Goal: Communication & Community: Ask a question

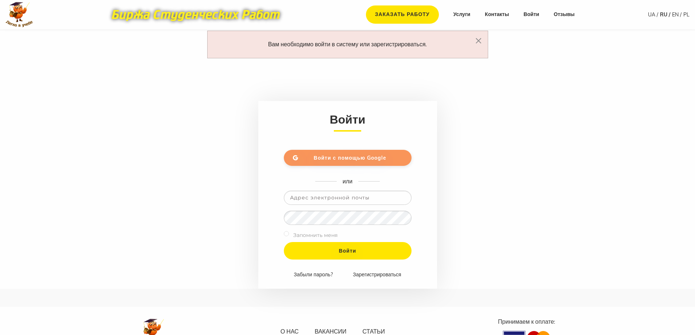
click at [351, 161] on link "Войти с помощью Google" at bounding box center [348, 158] width 128 height 16
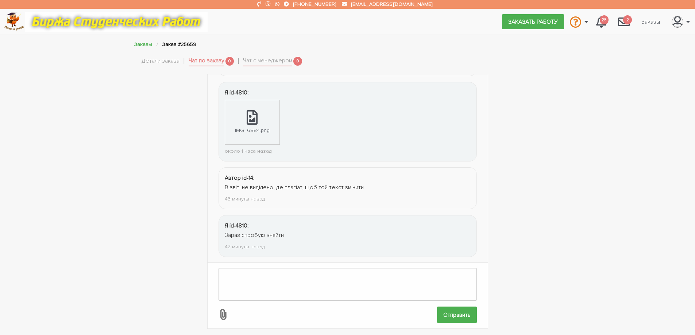
scroll to position [479, 0]
click at [281, 268] on textarea at bounding box center [348, 284] width 258 height 33
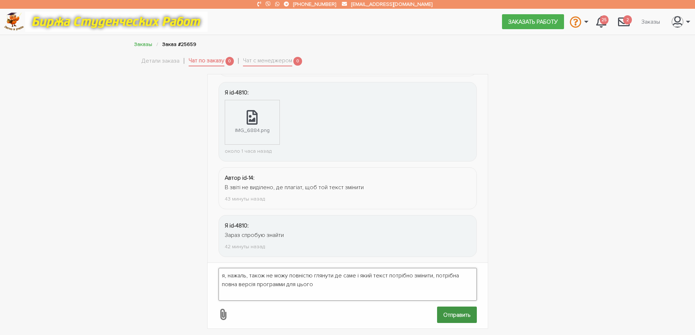
type textarea "я, нажаль, також не можу повністю глянути де саме і який текст потрібно змінити…"
click at [455, 313] on input "Отправить" at bounding box center [457, 315] width 40 height 16
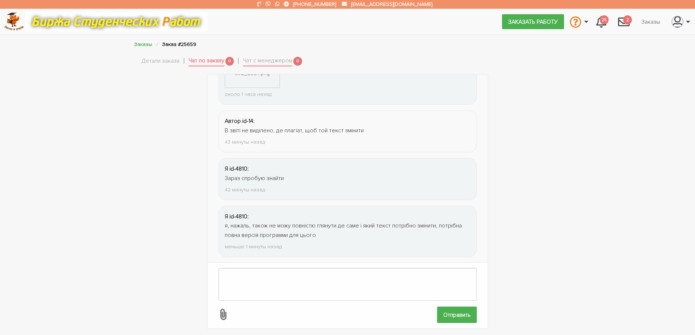
scroll to position [584, 0]
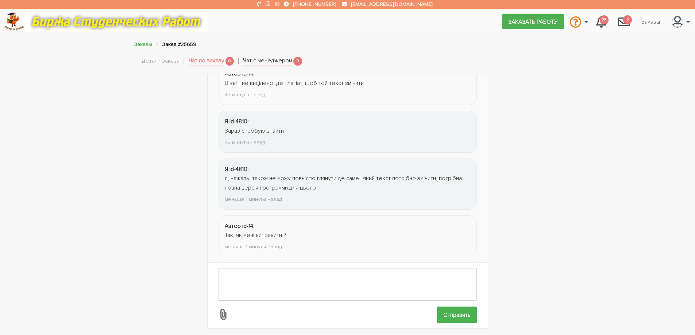
click at [265, 61] on link "Чат с менеджером" at bounding box center [267, 61] width 49 height 10
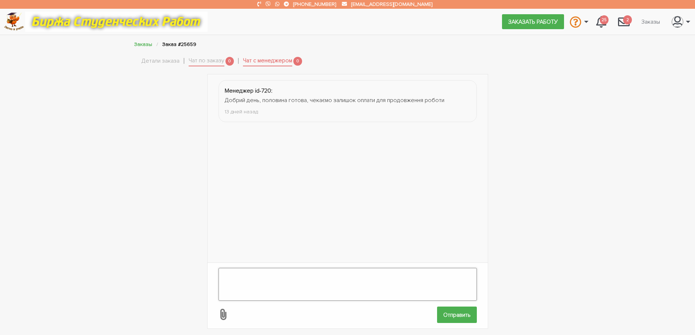
click at [267, 271] on textarea at bounding box center [348, 284] width 258 height 33
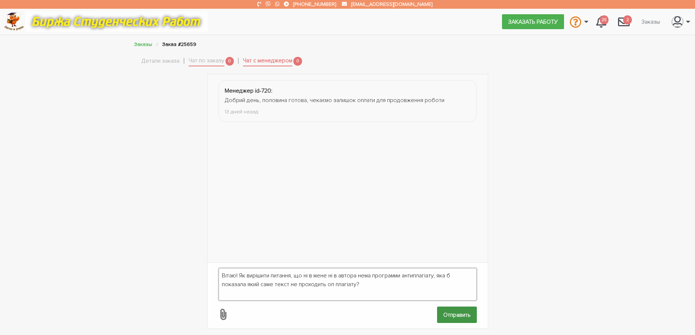
scroll to position [5, 0]
type textarea "Вітаю! Як вирішити питання, що ні в мене ні в автора нема программи антиплагіат…"
click at [465, 312] on input "Отправить" at bounding box center [457, 315] width 40 height 16
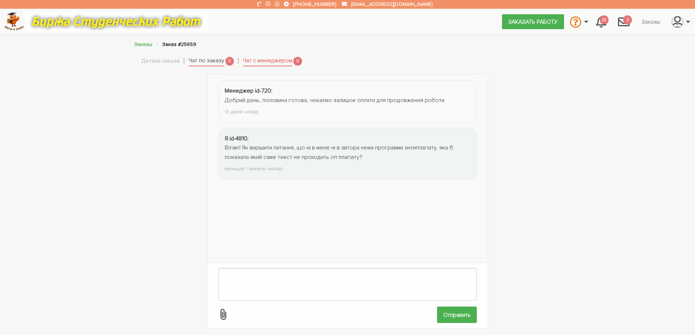
click at [209, 65] on link "Чат по заказу" at bounding box center [207, 61] width 36 height 10
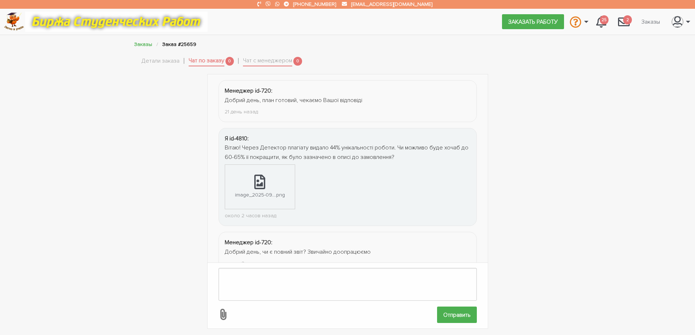
scroll to position [584, 0]
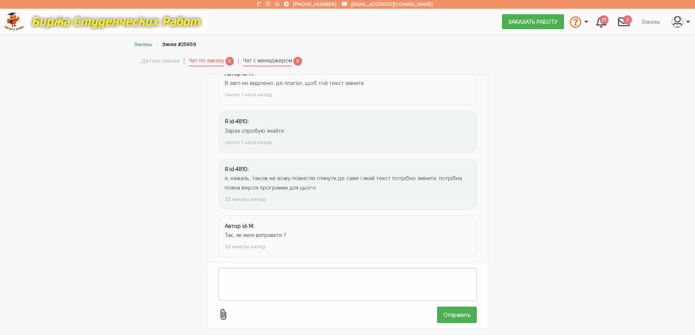
click at [273, 66] on link "Чат с менеджером" at bounding box center [267, 61] width 49 height 10
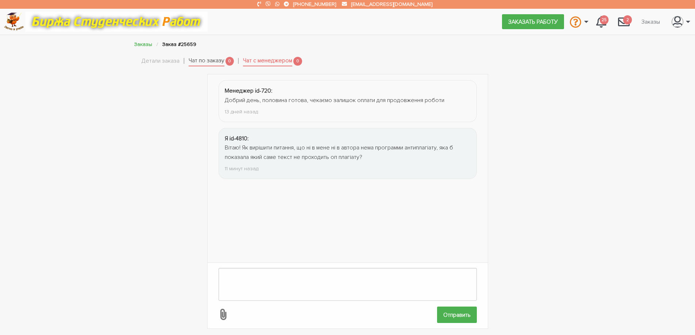
click at [217, 63] on link "Чат по заказу" at bounding box center [207, 61] width 36 height 10
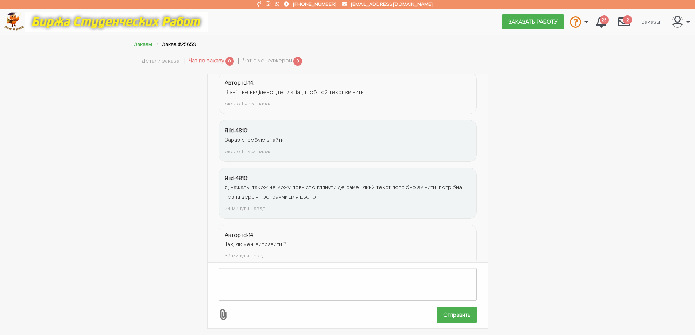
scroll to position [584, 0]
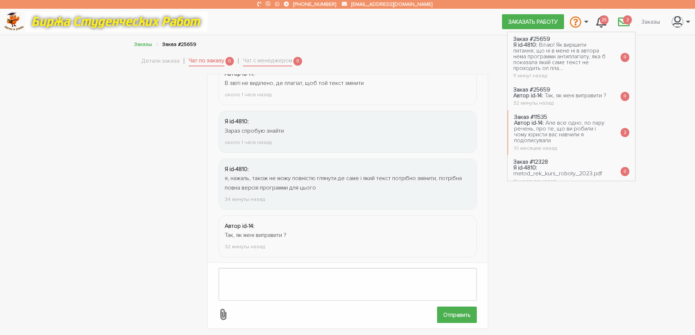
click at [626, 22] on span "2" at bounding box center [627, 19] width 9 height 9
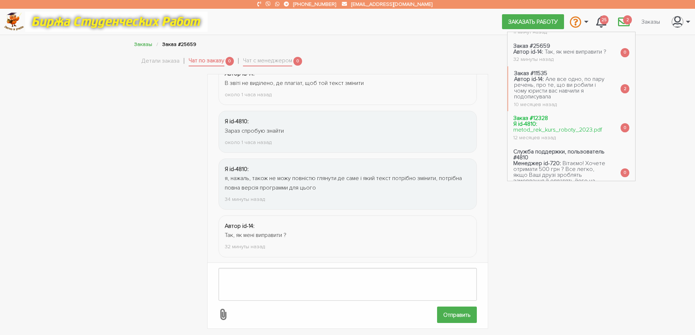
scroll to position [64, 0]
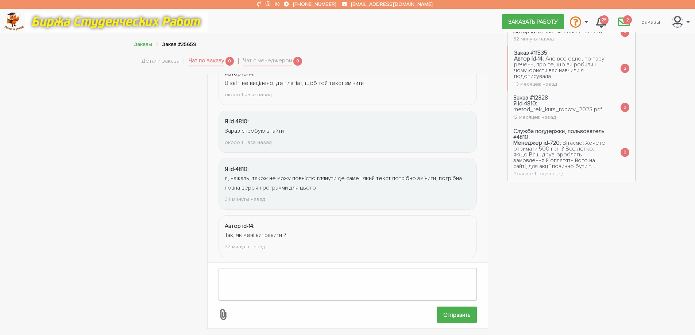
click at [545, 276] on div "Менеджер id-720: Добрий день, план готовий, чекаємо Вашої відповіді 21 день наз…" at bounding box center [348, 201] width 438 height 255
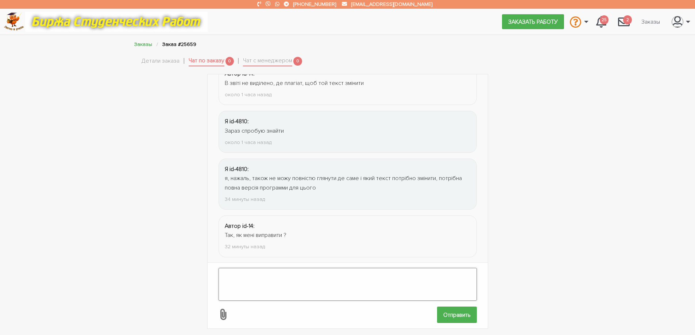
click at [236, 276] on textarea at bounding box center [348, 284] width 258 height 33
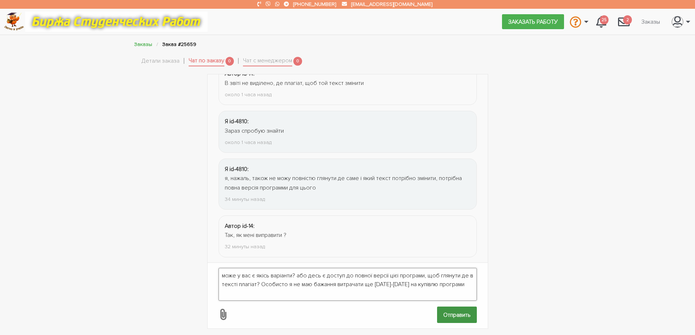
type textarea "може у вас є якісь варіанти? або десь є доступ до повної версії цієі програми, …"
click at [453, 312] on input "Отправить" at bounding box center [457, 315] width 40 height 16
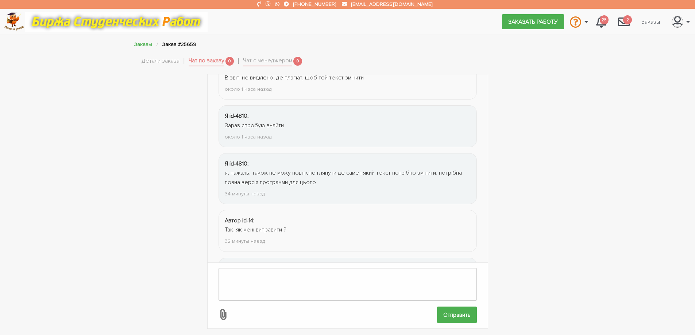
scroll to position [650, 0]
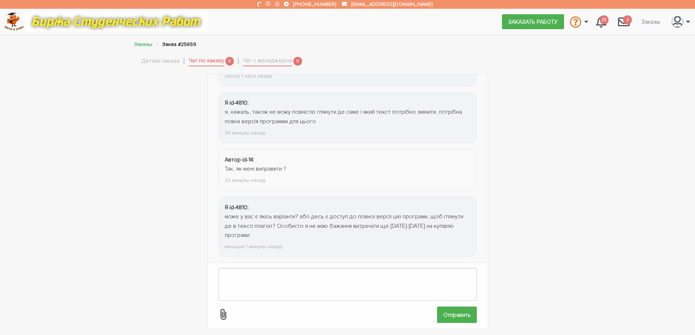
drag, startPoint x: 123, startPoint y: 129, endPoint x: 130, endPoint y: 132, distance: 7.2
click at [123, 129] on div "Менеджер id-720: Добрий день, план готовий, чекаємо Вашої відповіді 21 день наз…" at bounding box center [347, 201] width 695 height 255
click at [115, 146] on div "Менеджер id-720: Добрий день, план готовий, чекаємо Вашої відповіді 21 день наз…" at bounding box center [347, 201] width 695 height 255
click at [252, 61] on link "Чат с менеджером" at bounding box center [267, 61] width 49 height 10
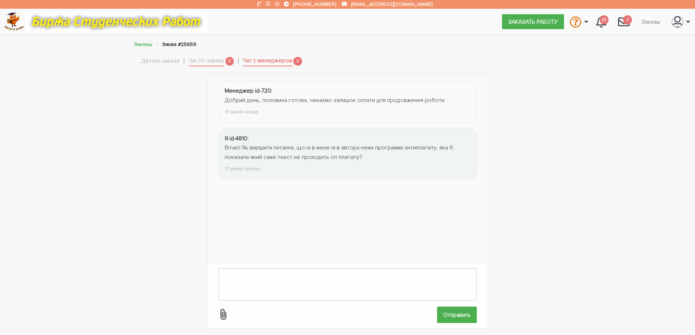
click at [226, 62] on li "Чат по заказу 0" at bounding box center [216, 61] width 55 height 14
click at [199, 63] on link "Чат по заказу" at bounding box center [207, 61] width 36 height 10
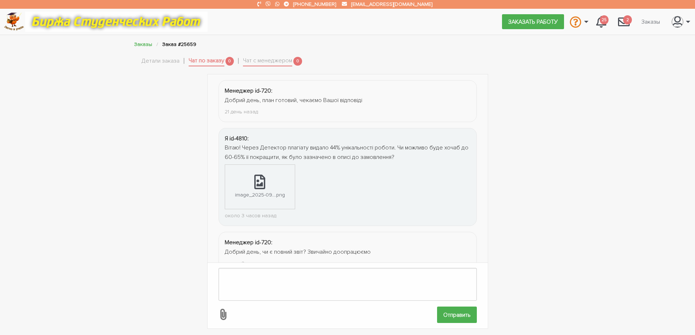
scroll to position [650, 0]
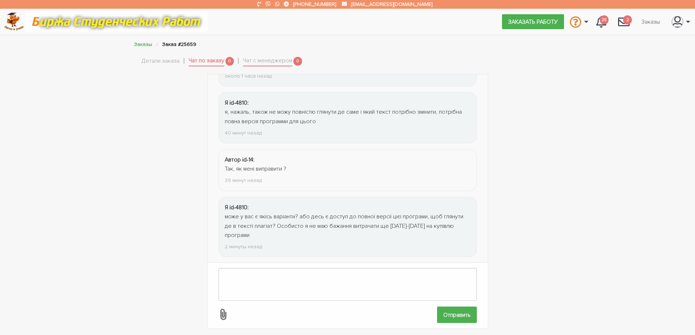
drag, startPoint x: 136, startPoint y: 130, endPoint x: 220, endPoint y: 150, distance: 86.5
click at [137, 130] on div "Менеджер id-720: Добрий день, план готовий, чекаємо Вашої відповіді 21 день наз…" at bounding box center [348, 201] width 438 height 255
click at [661, 251] on div "Менеджер id-720: Добрий день, план готовий, чекаємо Вашої відповіді 21 день наз…" at bounding box center [347, 201] width 695 height 255
click at [675, 109] on div "Менеджер id-720: Добрий день, план готовий, чекаємо Вашої відповіді 21 день наз…" at bounding box center [347, 201] width 695 height 255
click at [259, 60] on link "Чат с менеджером" at bounding box center [267, 61] width 49 height 10
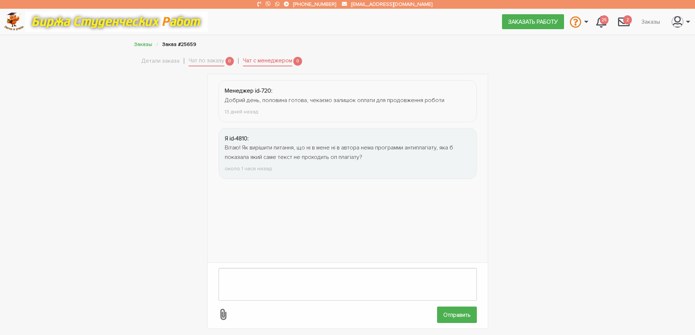
click at [214, 63] on link "Чат по заказу" at bounding box center [207, 61] width 36 height 10
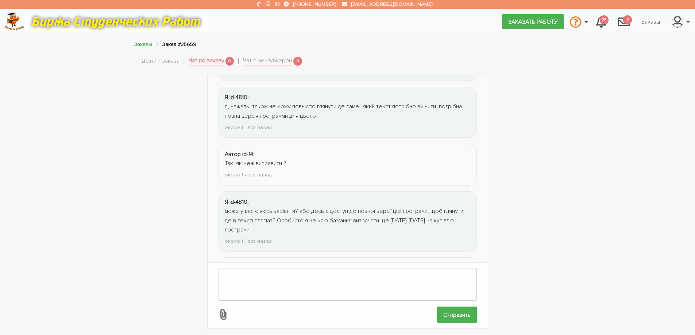
scroll to position [698, 0]
